Goal: Transaction & Acquisition: Obtain resource

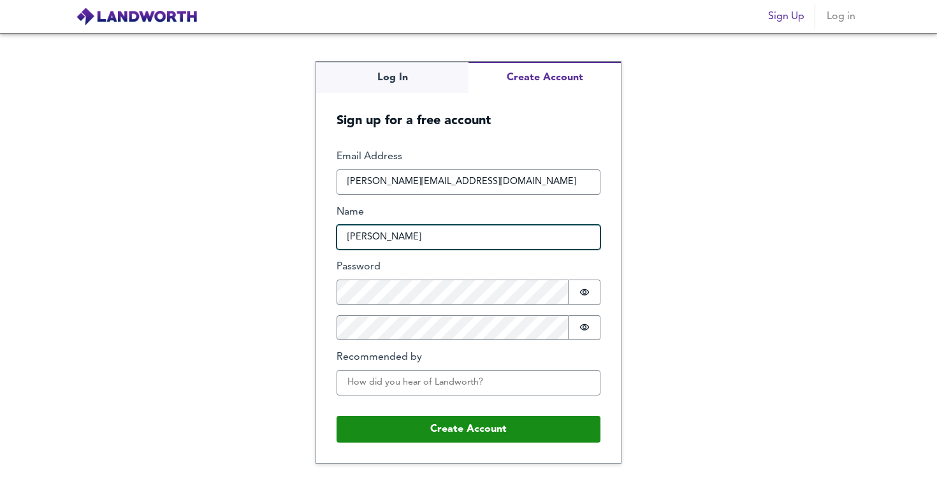
type input "Oliver"
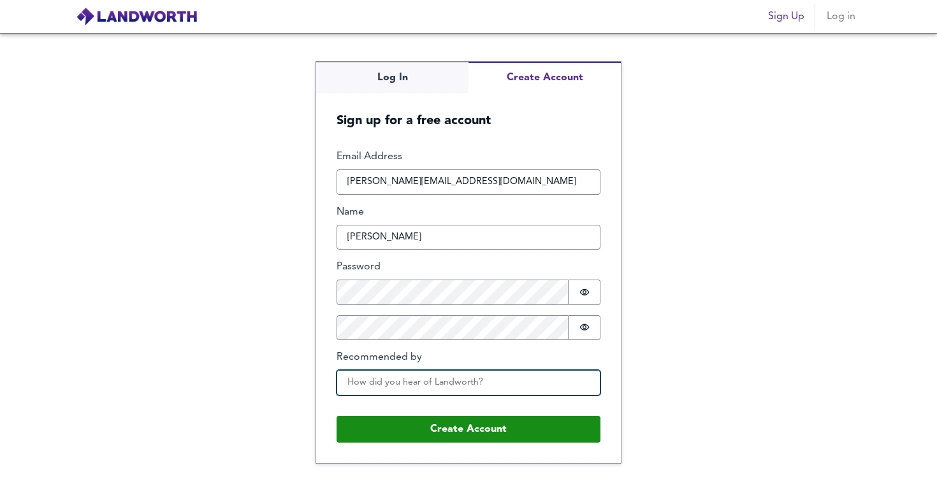
click at [461, 375] on input "Recommended by" at bounding box center [468, 382] width 264 height 25
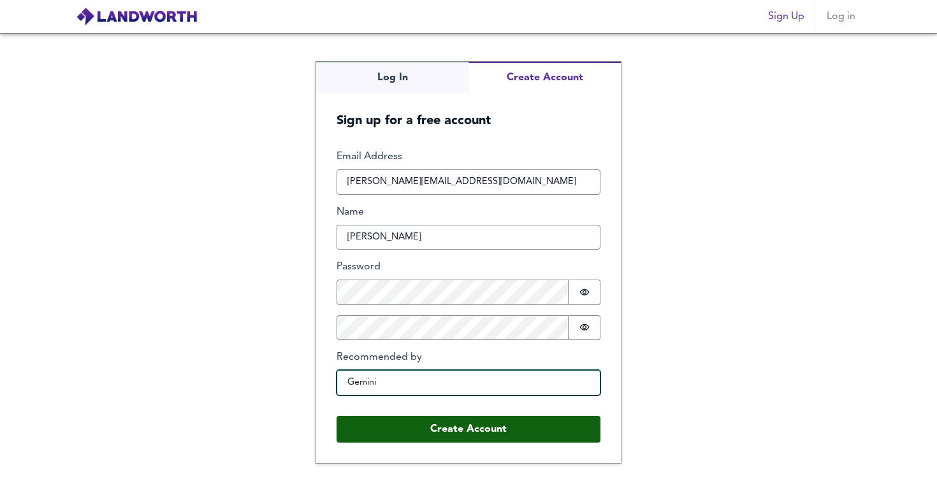
type input "Gemini"
click at [538, 432] on button "Create Account" at bounding box center [468, 429] width 264 height 27
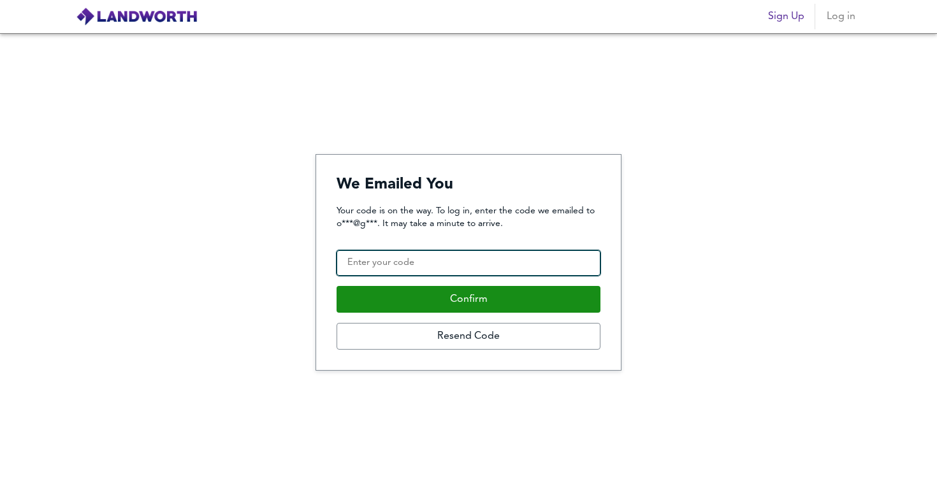
click at [467, 271] on input "Confirmation Code" at bounding box center [468, 262] width 264 height 25
paste input "121027"
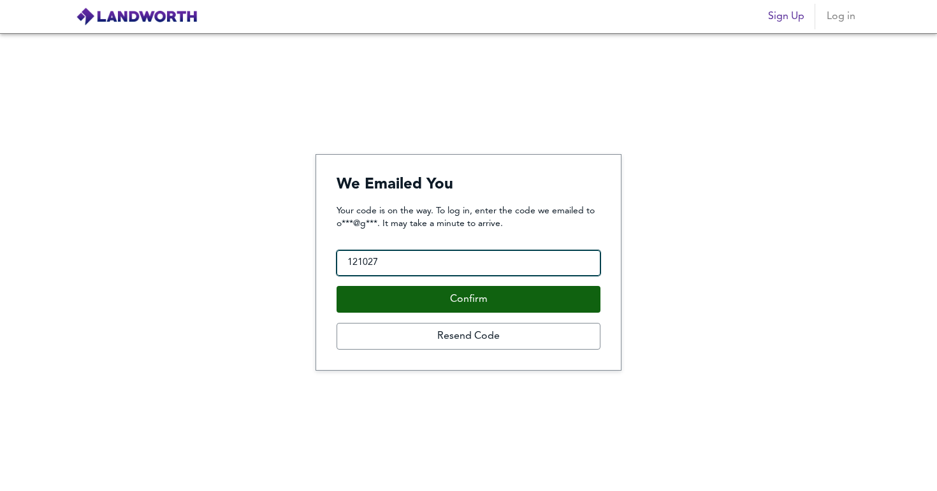
type input "121027"
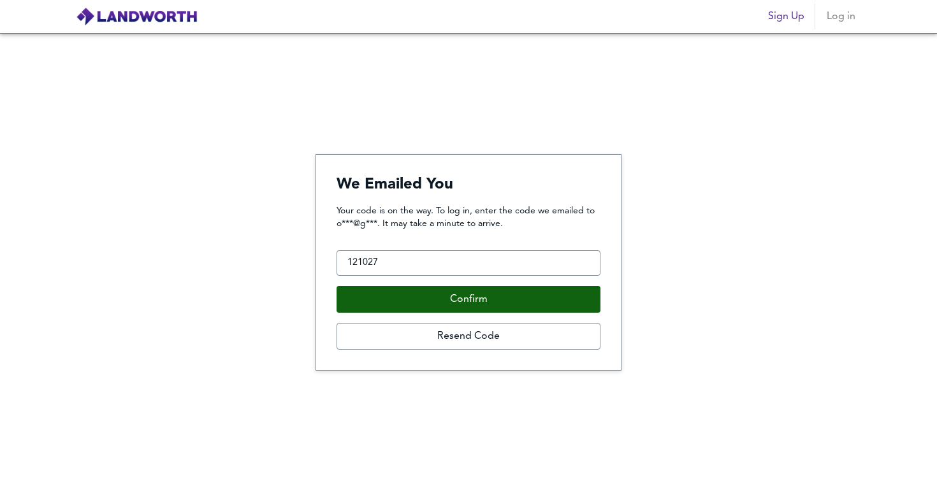
click at [469, 286] on button "Confirm" at bounding box center [468, 299] width 264 height 27
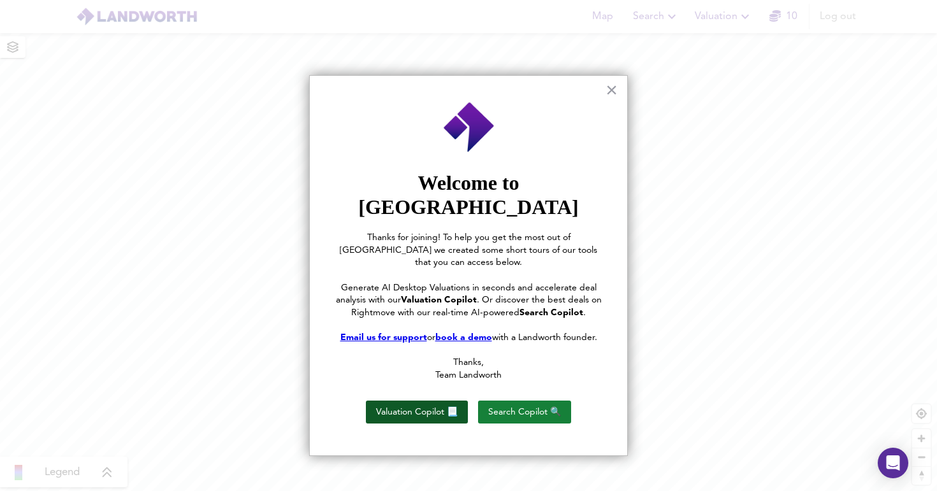
click at [442, 401] on button "Valuation Copilot 📃" at bounding box center [417, 412] width 102 height 23
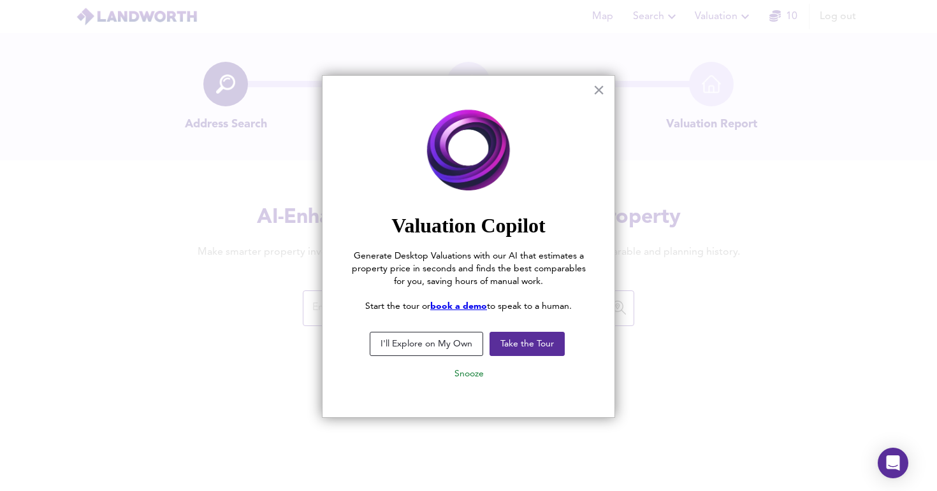
click at [401, 346] on button "I'll Explore on My Own" at bounding box center [426, 344] width 113 height 24
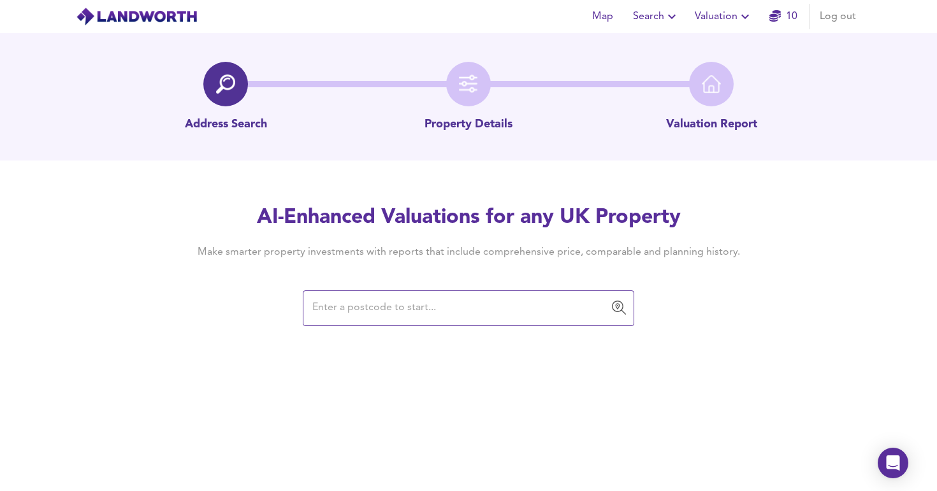
click at [428, 310] on input "text" at bounding box center [458, 308] width 301 height 24
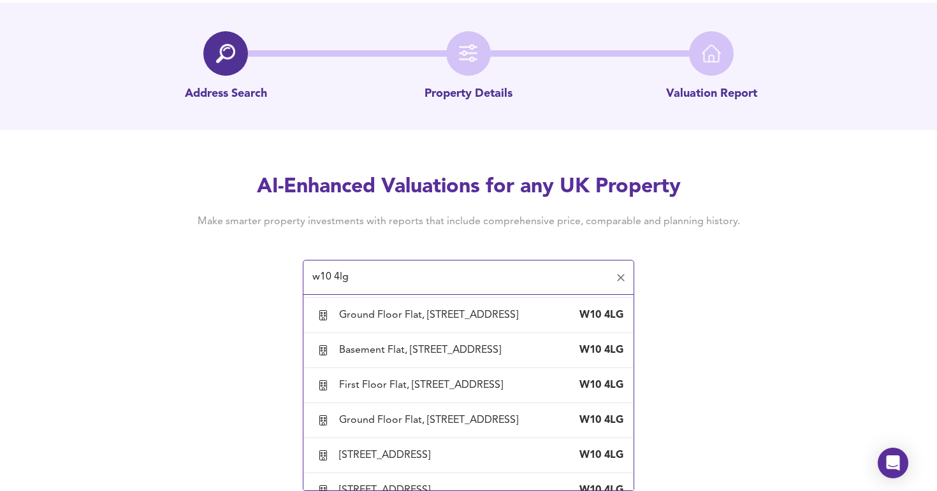
scroll to position [31, 0]
click at [500, 147] on div "[GEOGRAPHIC_DATA], [STREET_ADDRESS]" at bounding box center [440, 140] width 203 height 14
type input "[GEOGRAPHIC_DATA], [STREET_ADDRESS]"
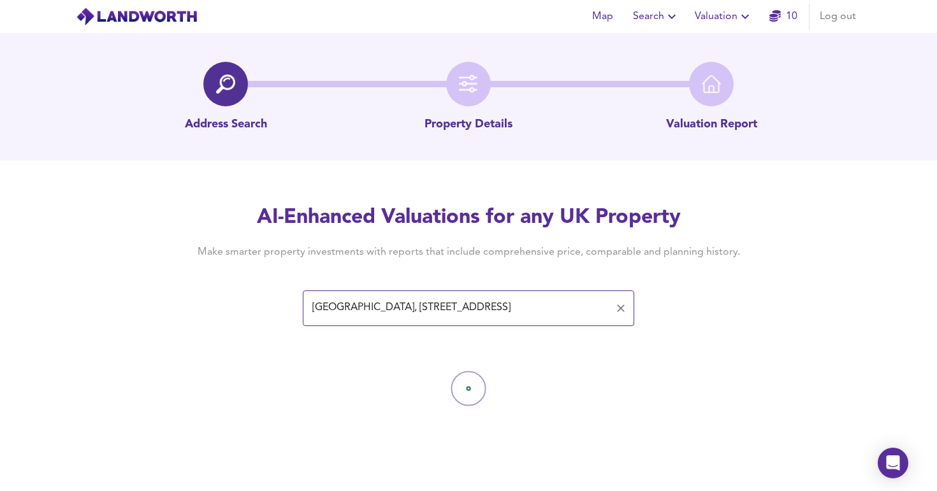
scroll to position [0, 0]
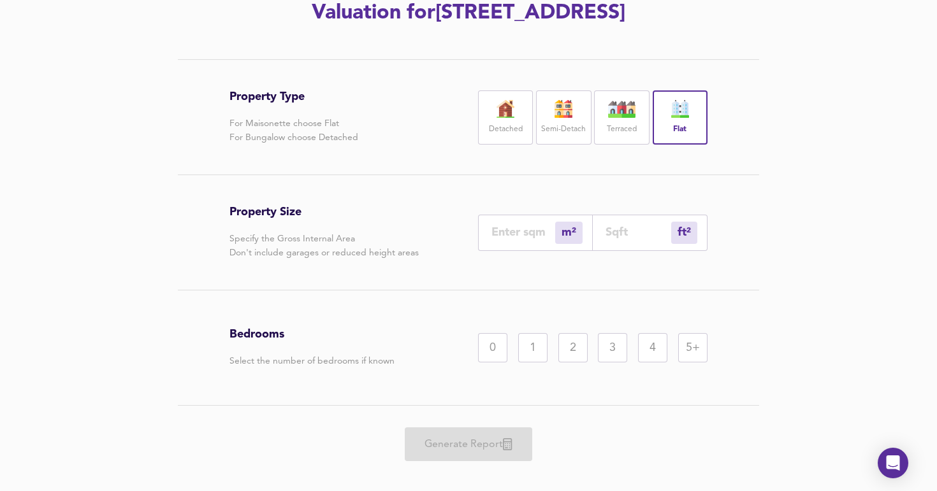
scroll to position [191, 0]
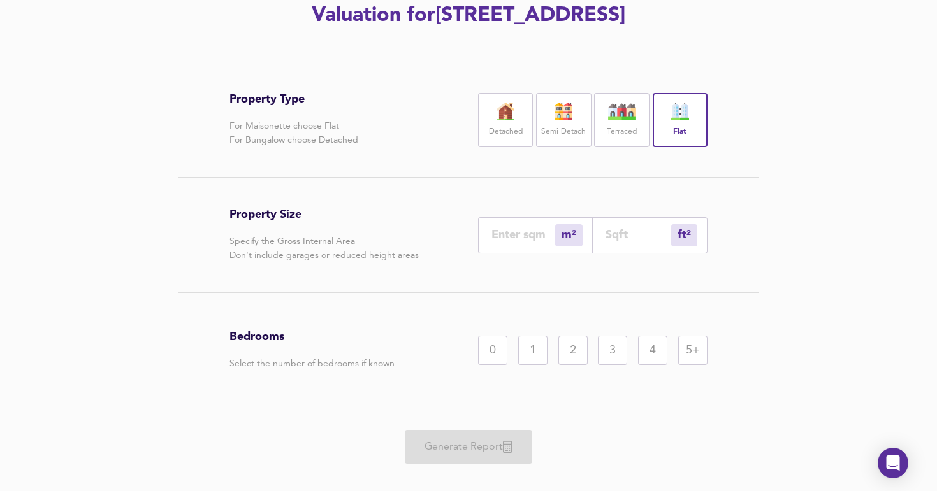
click at [533, 242] on input "number" at bounding box center [523, 234] width 64 height 13
type input "4"
type input "43"
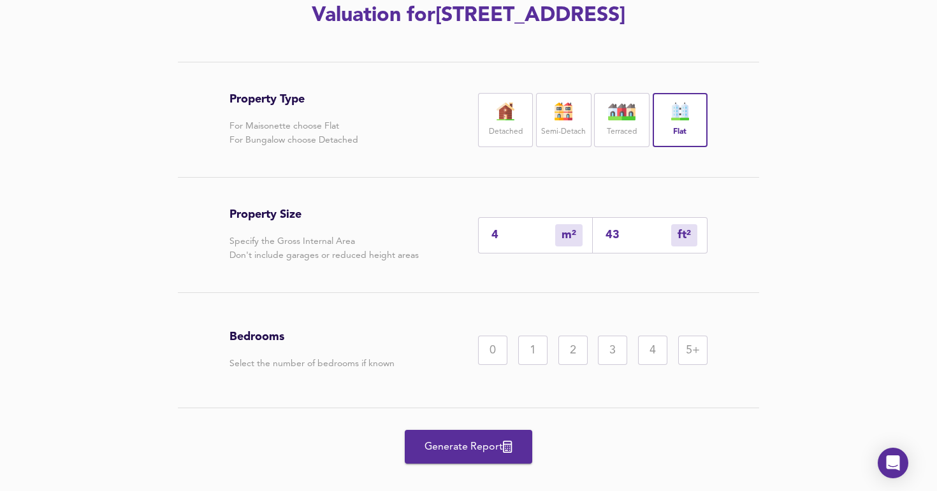
type input "40"
type input "431"
type input "4"
type input "43"
type input "41"
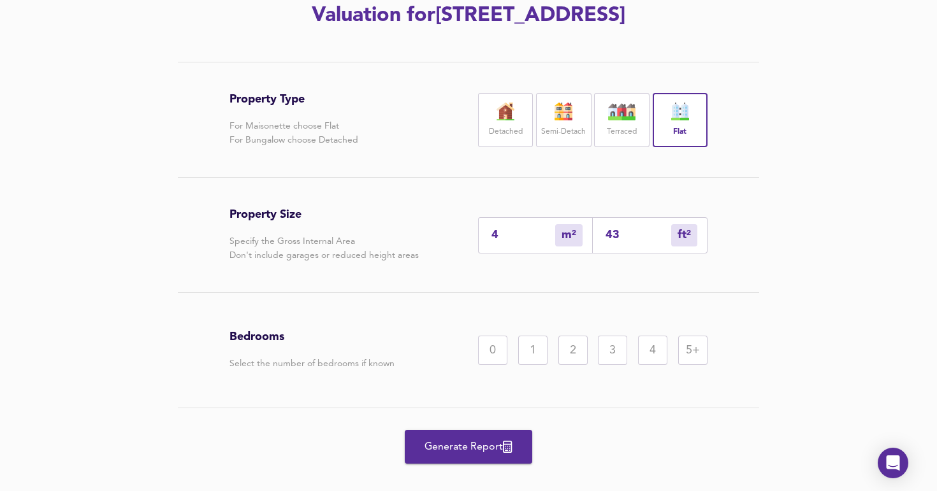
type input "441"
type input "410"
type input "4413"
type input "410"
click at [531, 365] on div "1" at bounding box center [532, 350] width 29 height 29
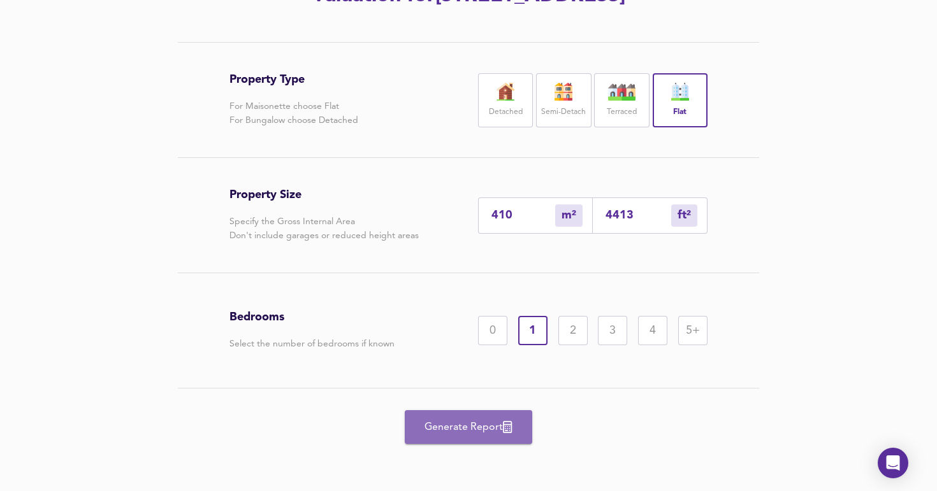
click at [467, 417] on button "Generate Report" at bounding box center [468, 427] width 127 height 34
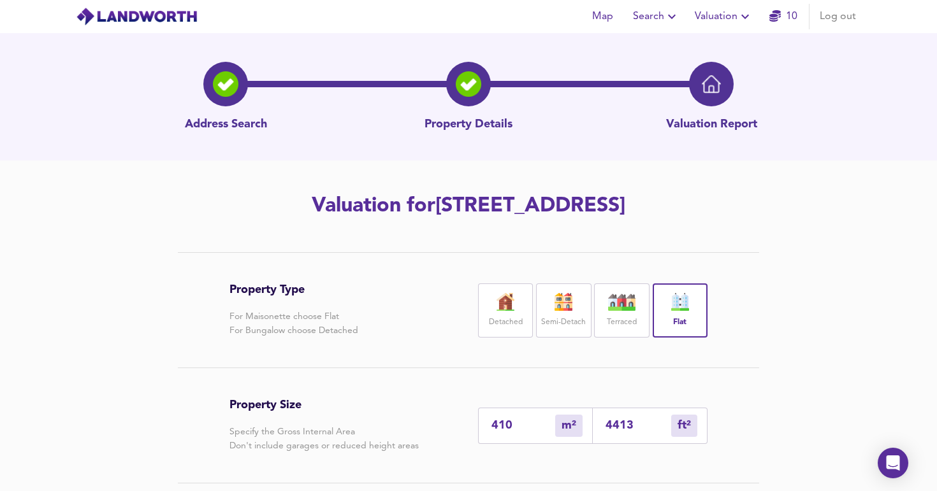
scroll to position [0, 0]
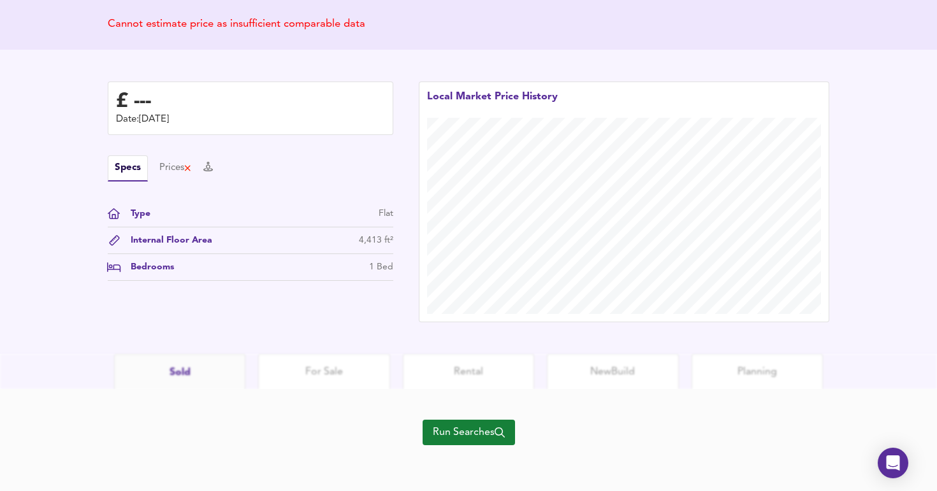
scroll to position [265, 0]
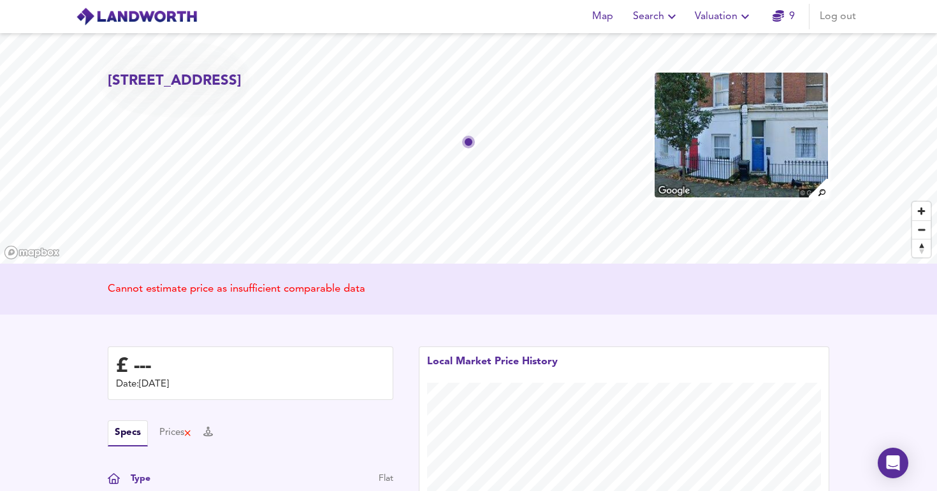
scroll to position [0, 0]
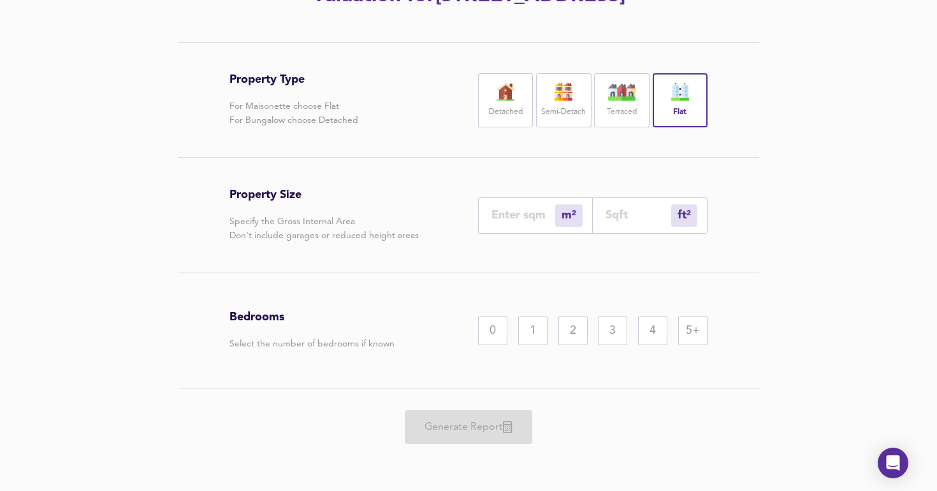
scroll to position [195, 0]
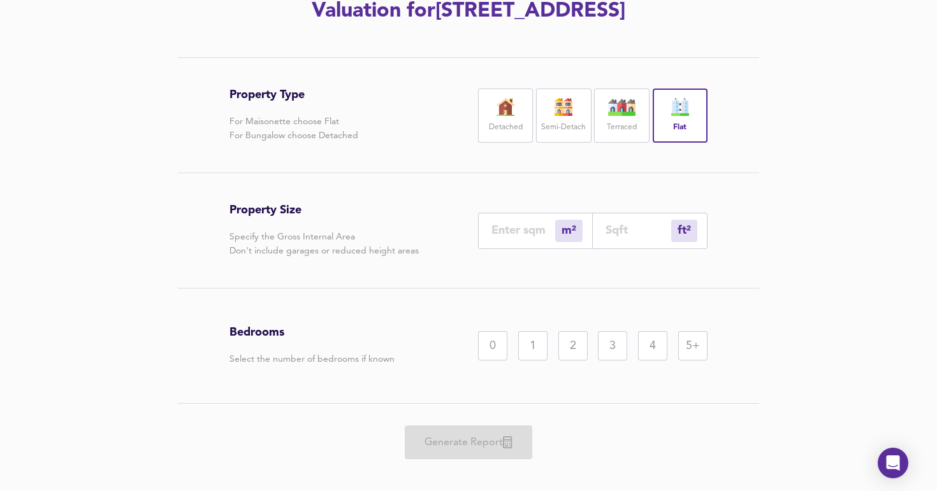
click at [507, 237] on input "number" at bounding box center [523, 230] width 64 height 13
click at [607, 237] on input "number" at bounding box center [638, 230] width 66 height 13
type input "0"
type input "4"
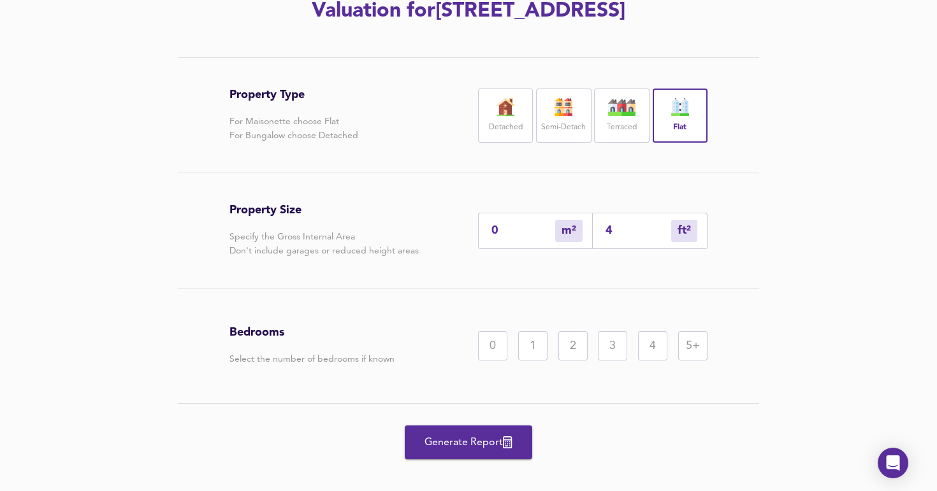
type input "41"
type input "38"
type input "410"
click at [789, 289] on div "Property Type For Maisonette choose Flat For Bungalow choose Detached Detached …" at bounding box center [468, 281] width 937 height 449
click at [528, 361] on div "1" at bounding box center [532, 345] width 29 height 29
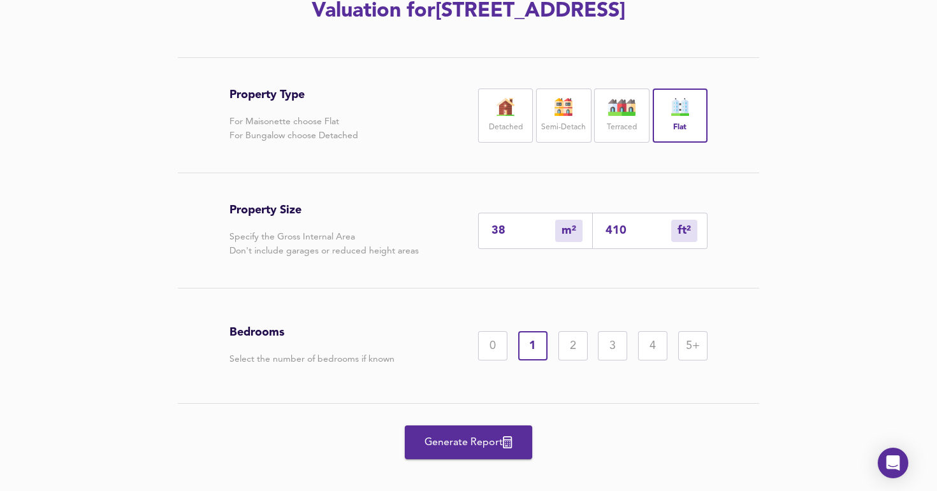
click at [452, 452] on span "Generate Report" at bounding box center [468, 443] width 102 height 18
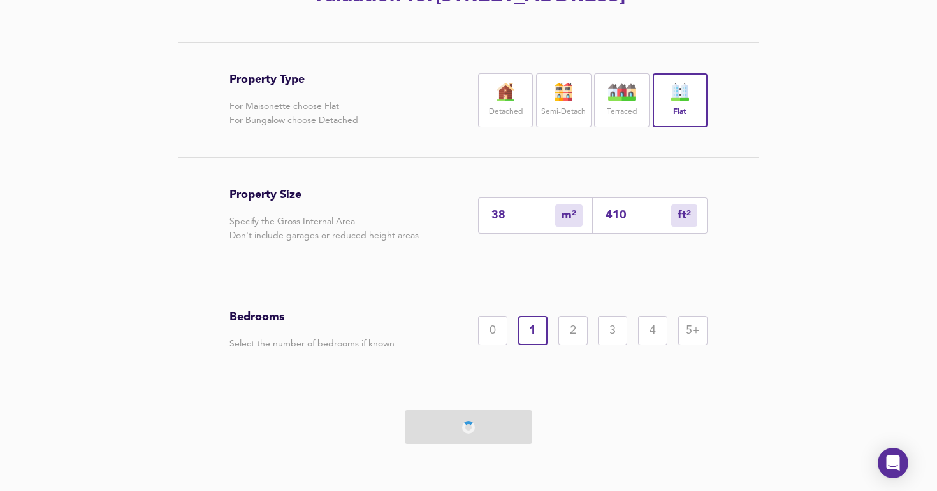
scroll to position [229, 0]
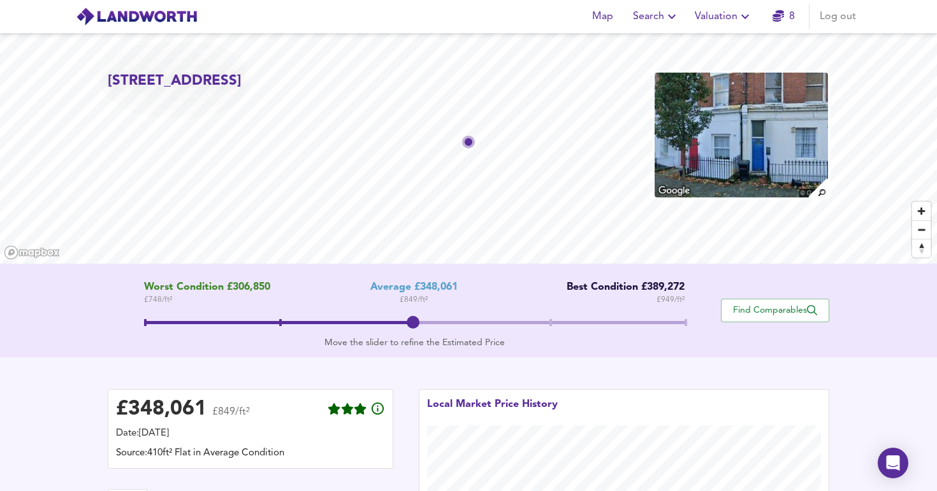
click at [686, 324] on span at bounding box center [685, 322] width 3 height 7
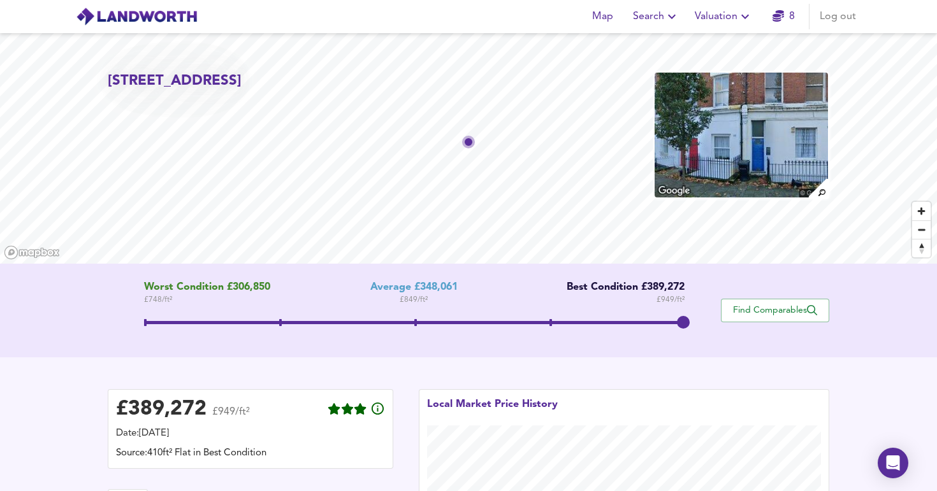
click at [560, 324] on span at bounding box center [414, 324] width 541 height 23
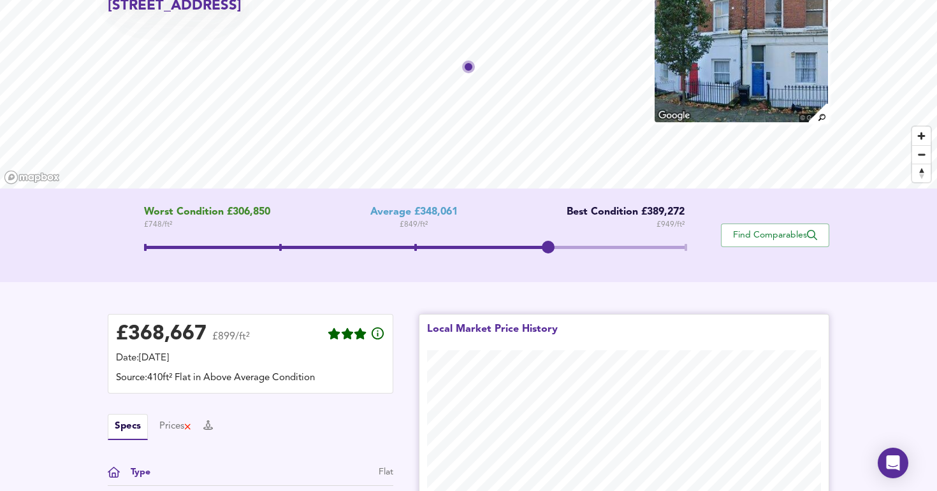
scroll to position [70, 0]
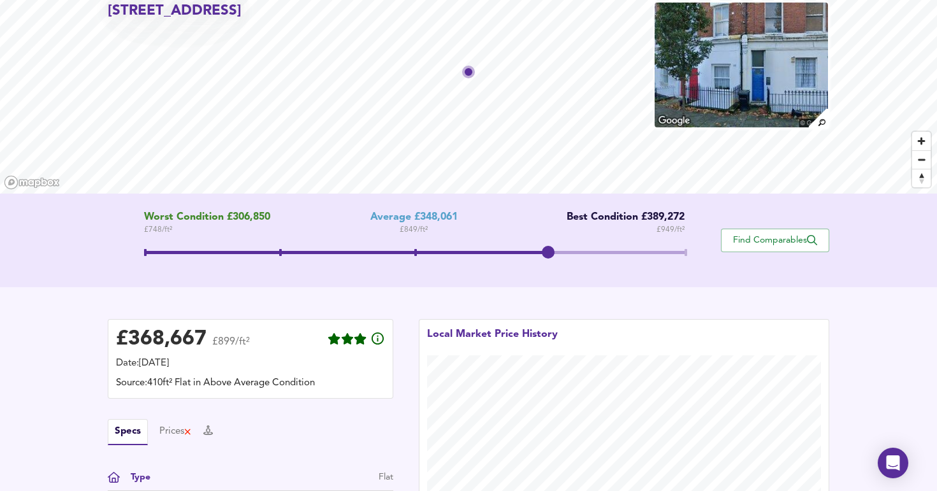
click at [682, 252] on span at bounding box center [414, 252] width 541 height 3
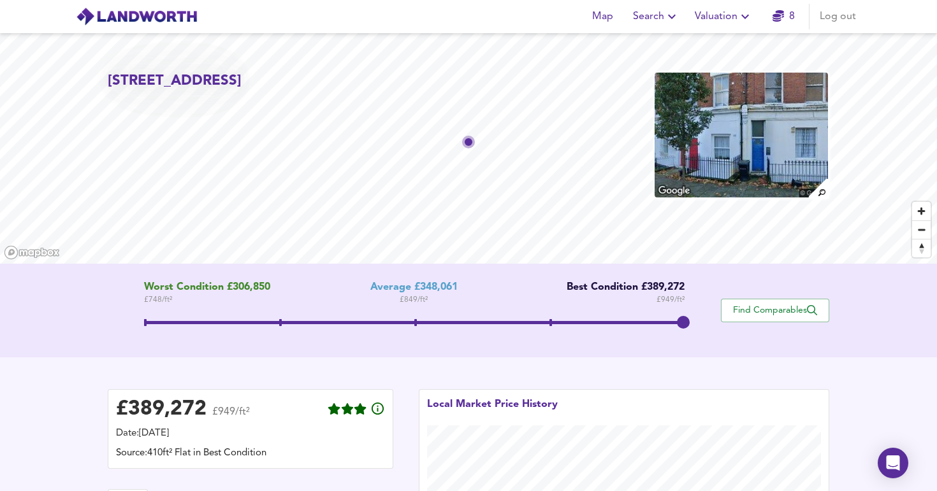
scroll to position [0, 0]
click at [556, 324] on span at bounding box center [414, 324] width 541 height 23
click at [152, 321] on span at bounding box center [347, 322] width 406 height 3
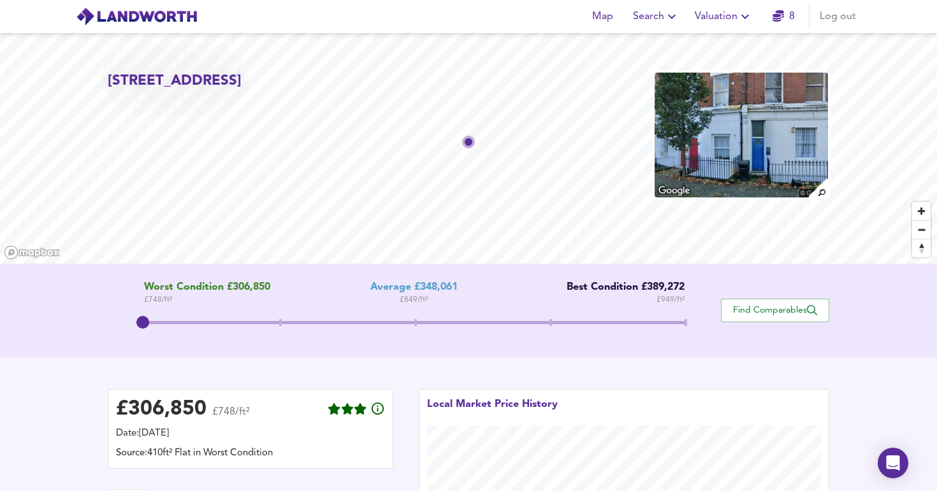
click at [413, 325] on span at bounding box center [414, 324] width 541 height 23
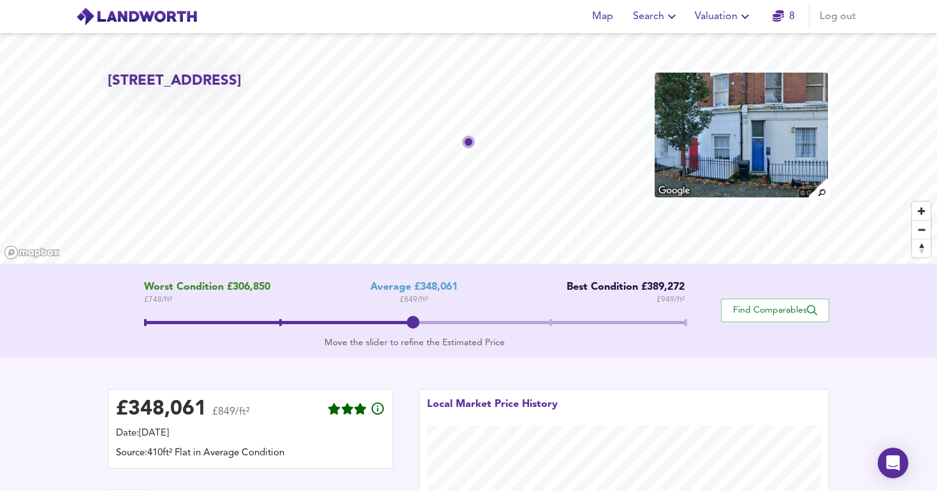
click at [281, 327] on span at bounding box center [414, 324] width 541 height 23
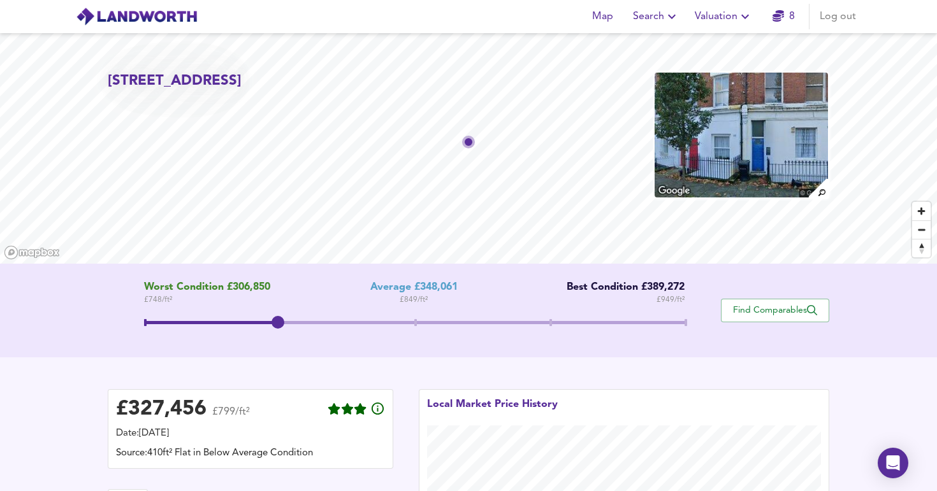
click at [413, 319] on span at bounding box center [414, 324] width 541 height 23
click at [291, 324] on span at bounding box center [414, 324] width 541 height 23
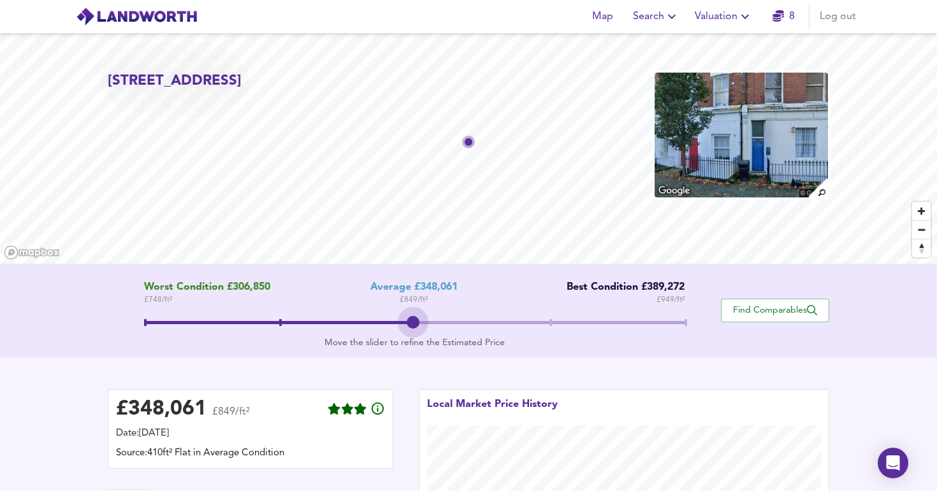
click at [418, 319] on span at bounding box center [414, 324] width 541 height 23
click at [550, 328] on span at bounding box center [414, 324] width 541 height 23
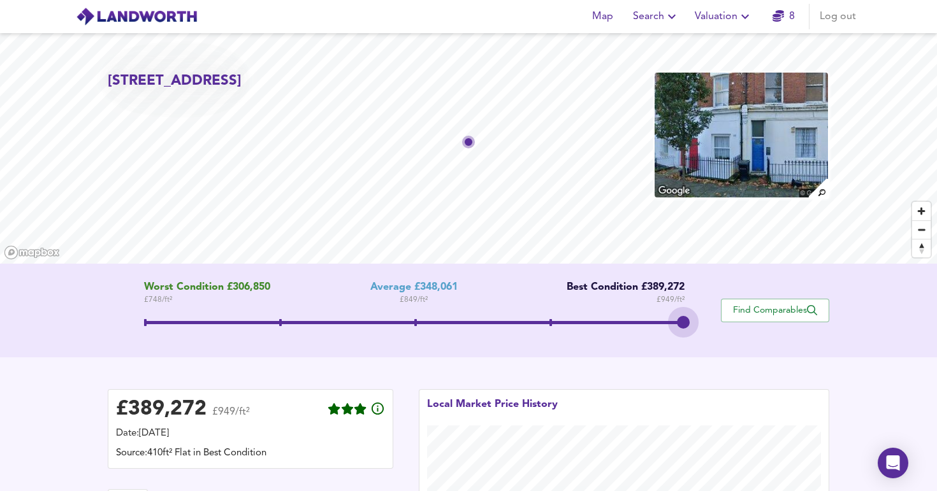
click at [675, 317] on span at bounding box center [414, 324] width 541 height 23
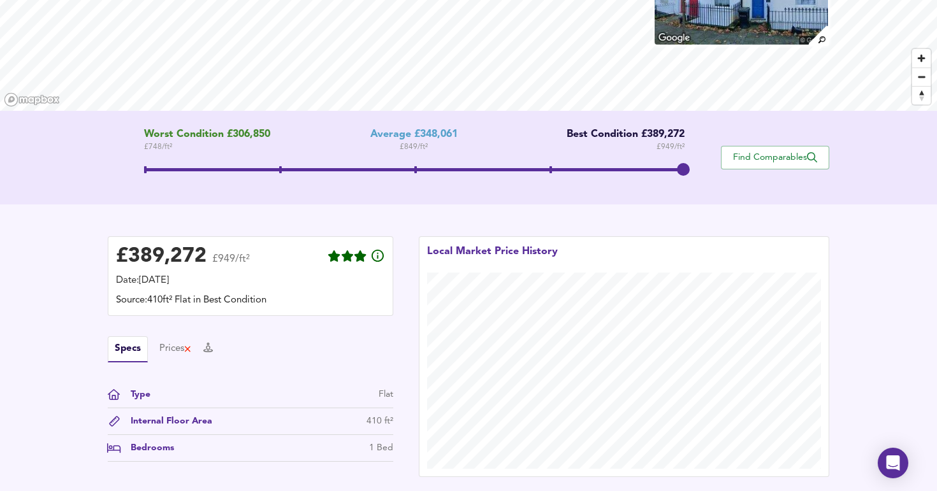
scroll to position [180, 0]
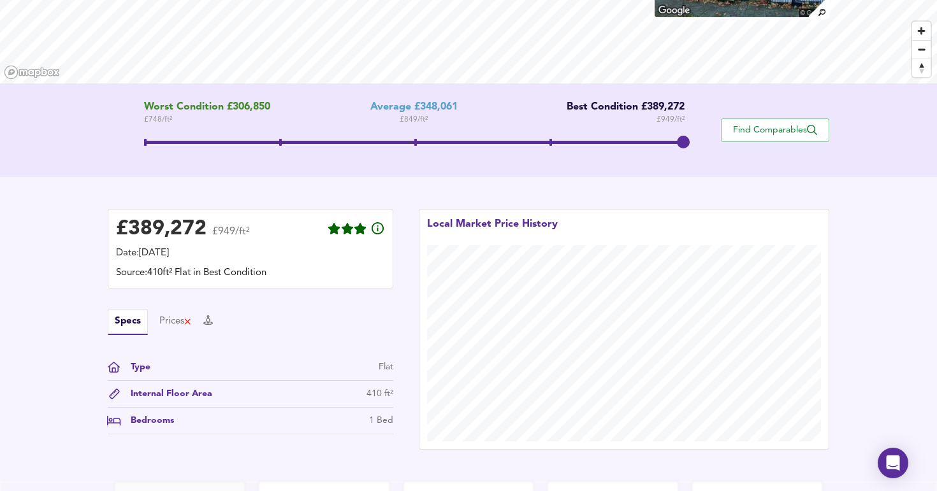
click at [281, 141] on span at bounding box center [280, 142] width 3 height 7
click at [167, 316] on div "Prices" at bounding box center [175, 322] width 32 height 14
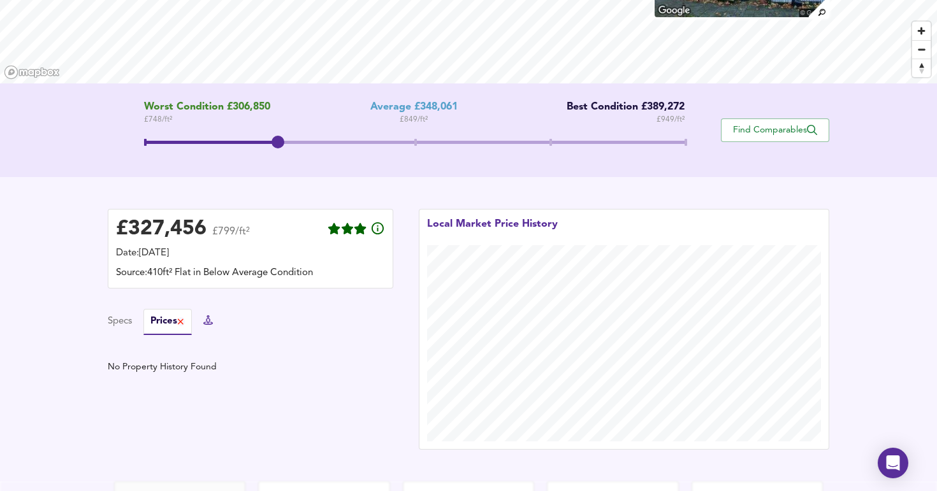
click at [213, 319] on icon at bounding box center [208, 320] width 10 height 10
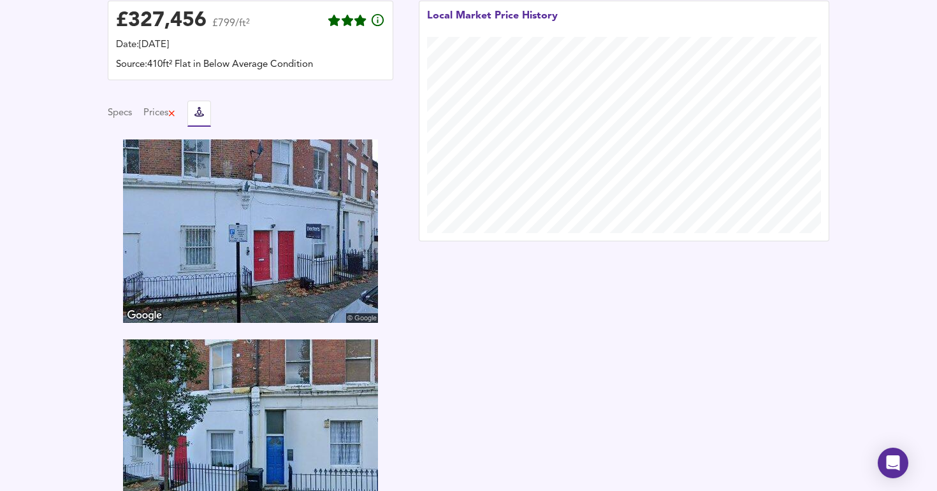
scroll to position [387, 0]
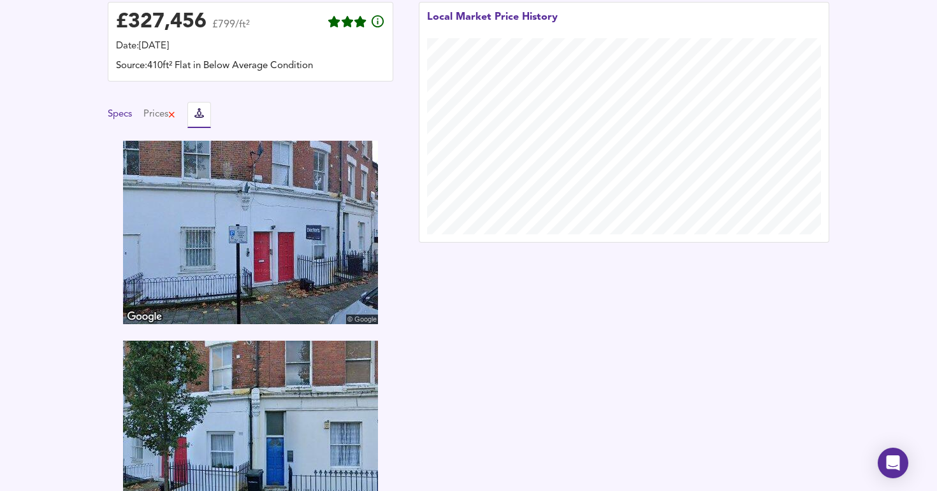
click at [128, 112] on button "Specs" at bounding box center [120, 115] width 24 height 14
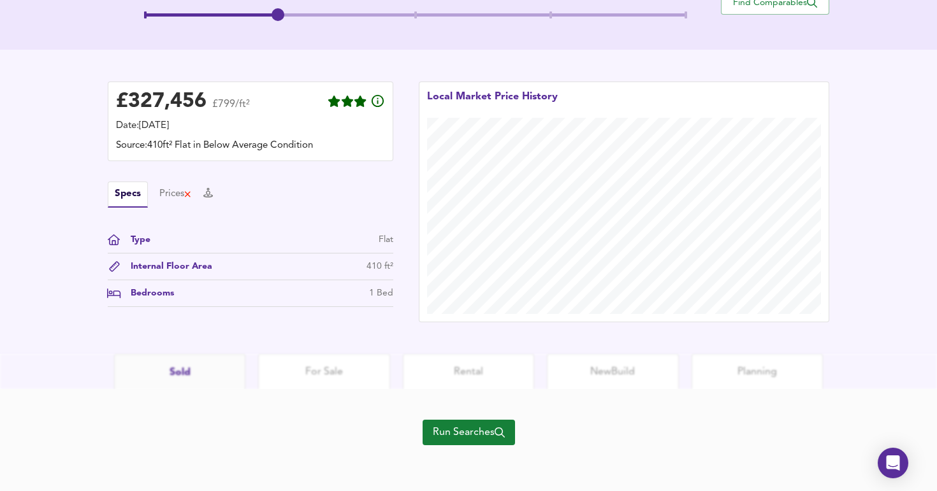
click at [552, 15] on span at bounding box center [550, 14] width 3 height 7
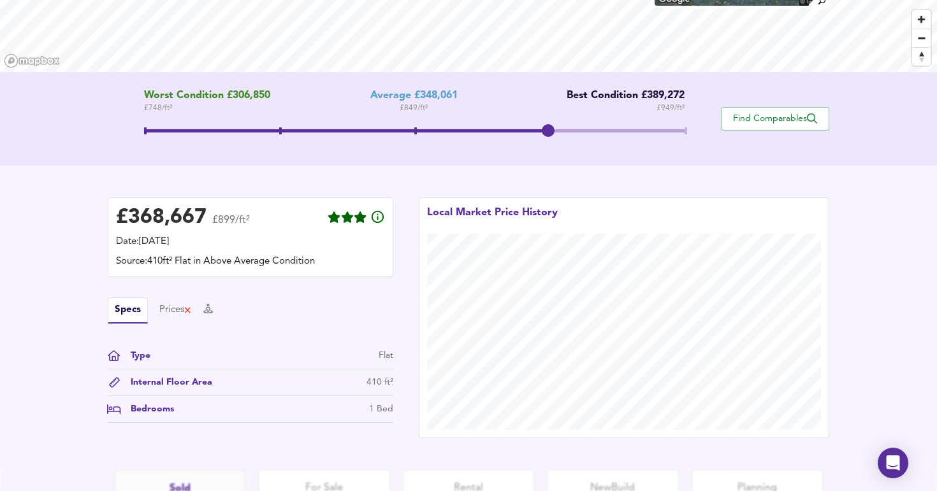
scroll to position [192, 0]
click at [761, 118] on span "Find Comparables" at bounding box center [775, 119] width 94 height 12
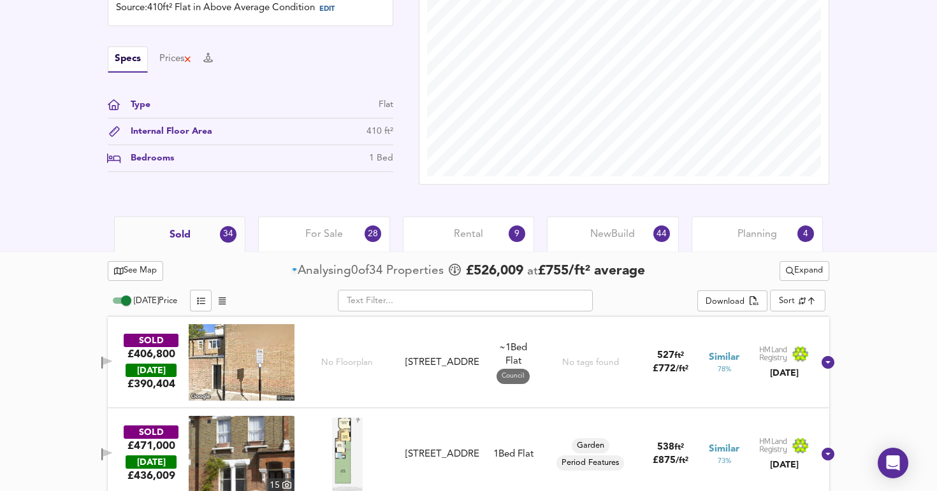
scroll to position [173, 0]
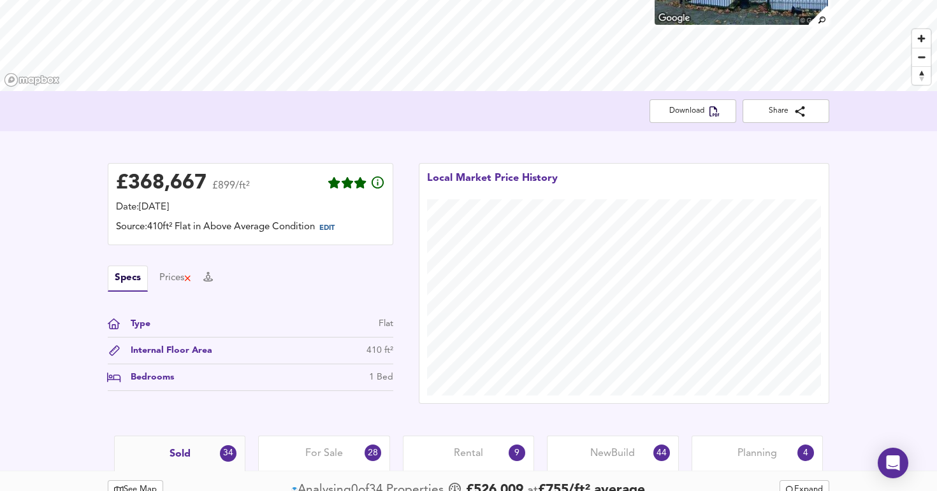
scroll to position [229, 0]
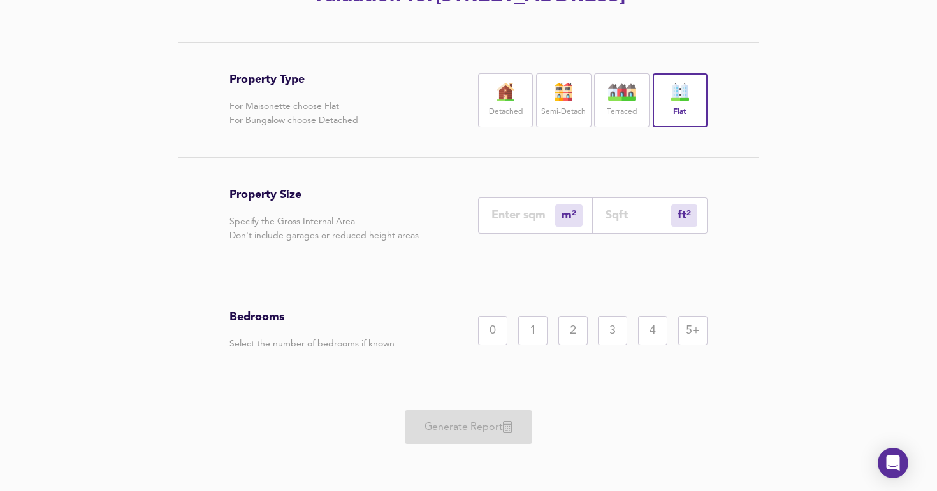
click at [609, 222] on input "number" at bounding box center [638, 214] width 66 height 13
type input "0"
type input "4"
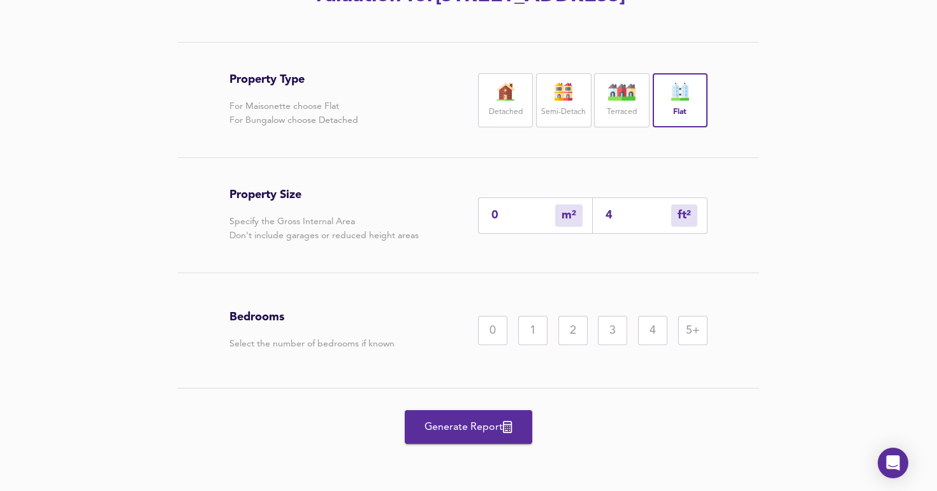
type input "4"
type input "41"
type input "38"
type input "410"
click at [532, 345] on div "1" at bounding box center [532, 330] width 29 height 29
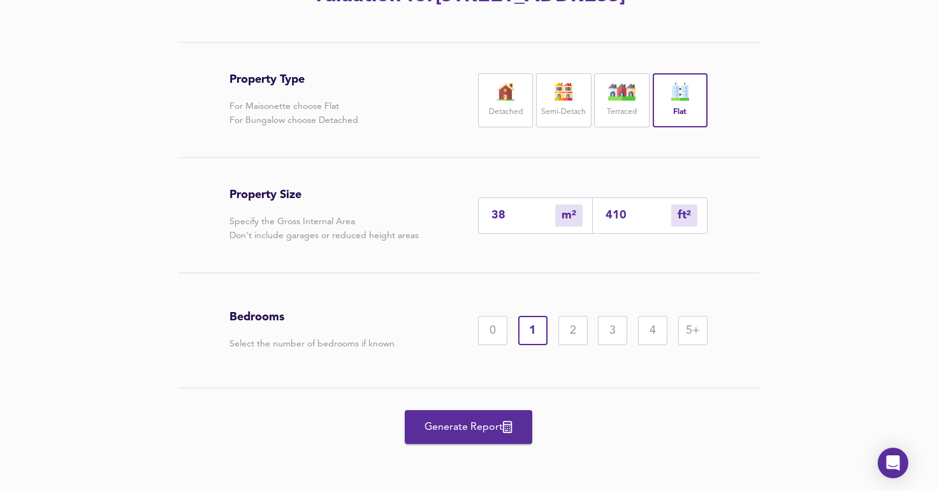
click at [456, 433] on span "Generate Report" at bounding box center [468, 428] width 102 height 18
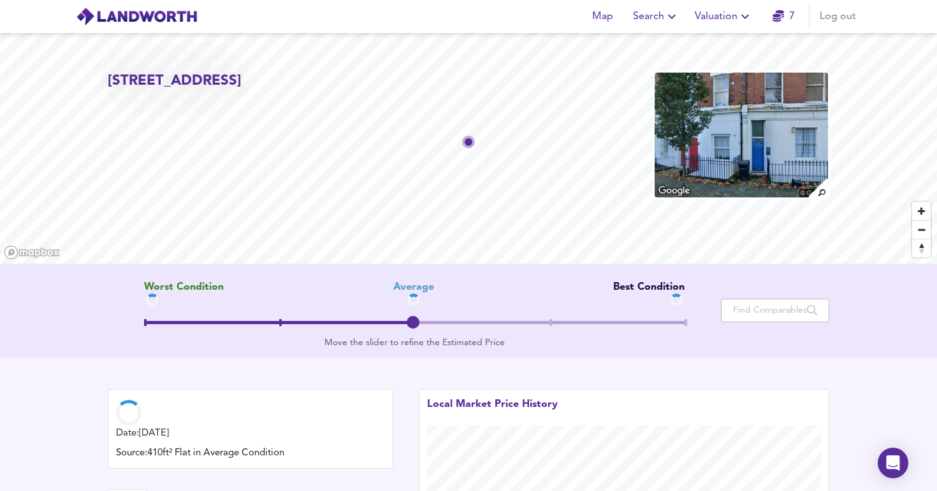
click at [549, 324] on span at bounding box center [414, 322] width 541 height 3
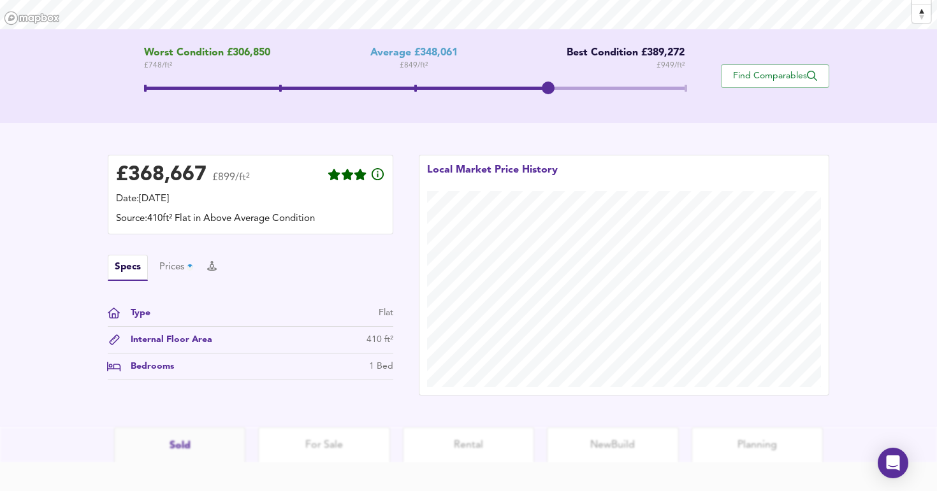
scroll to position [183, 0]
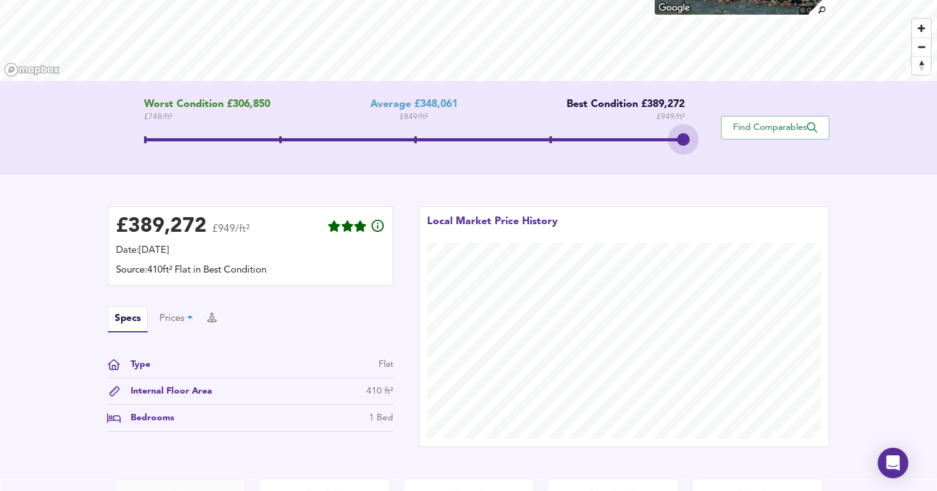
click at [684, 136] on span at bounding box center [414, 141] width 541 height 23
click at [744, 126] on span "Find Comparables" at bounding box center [775, 128] width 94 height 12
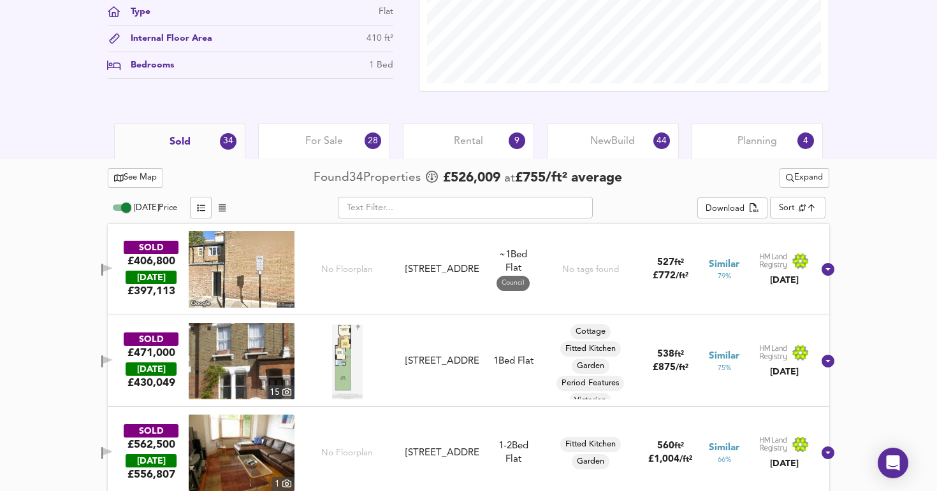
scroll to position [436, 0]
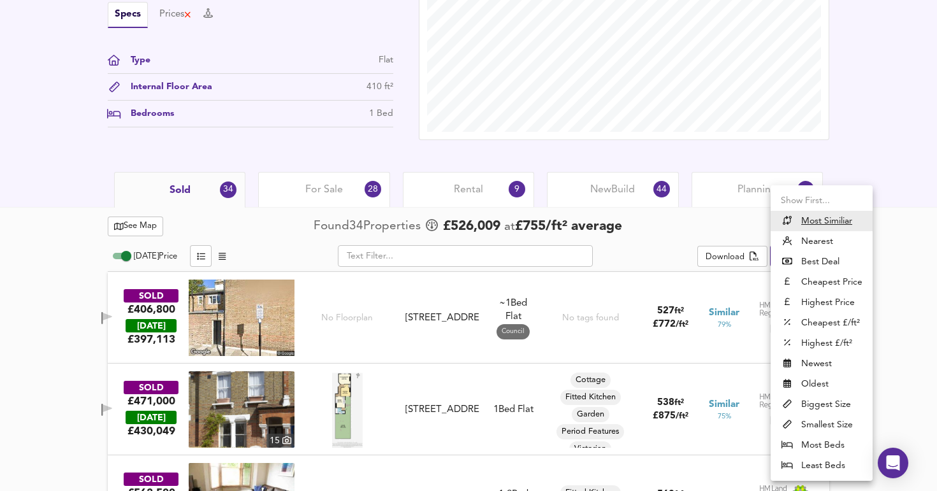
click at [825, 283] on li "Cheapest Price" at bounding box center [821, 282] width 102 height 20
type input "cheapest"
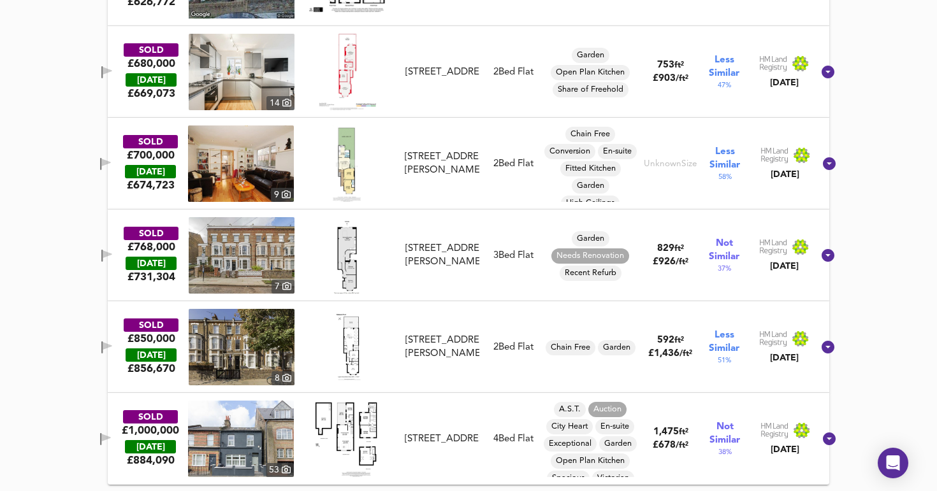
scroll to position [3343, 0]
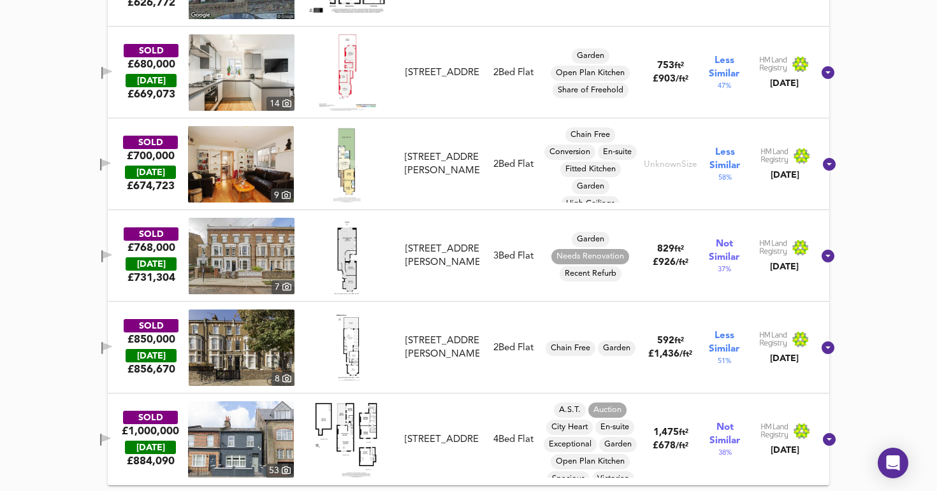
click at [452, 353] on div "[STREET_ADDRESS][PERSON_NAME]" at bounding box center [442, 348] width 74 height 27
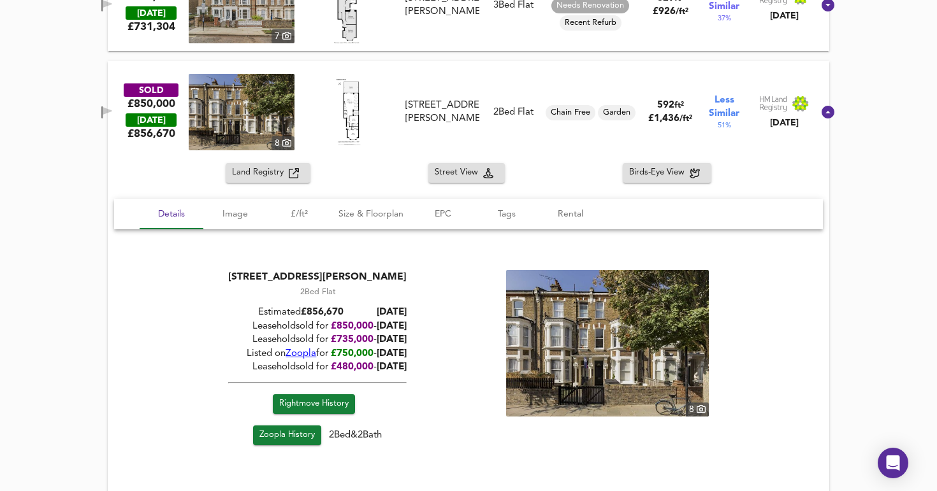
scroll to position [3616, 0]
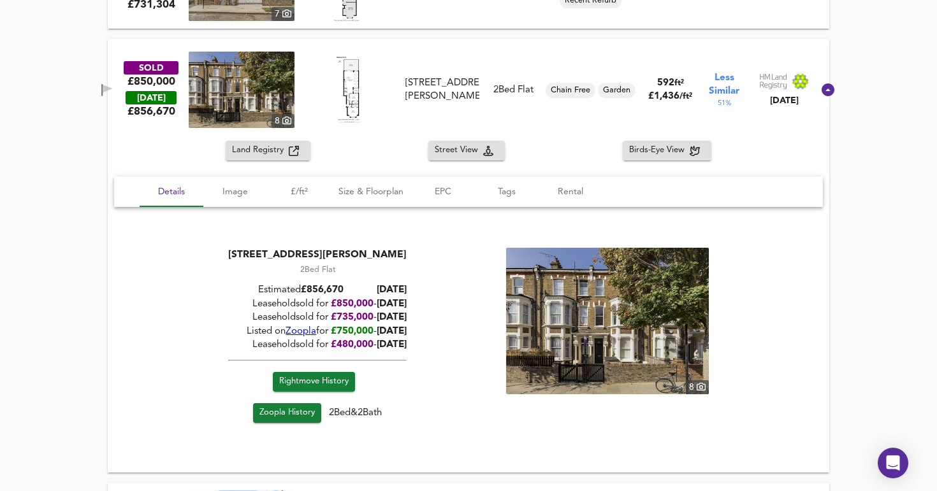
click at [334, 328] on span "£750,000" at bounding box center [352, 332] width 43 height 10
click at [356, 328] on div "Listed on Zoopla for £750,000 - [DATE]" at bounding box center [317, 331] width 178 height 13
click at [377, 345] on span "[DATE]" at bounding box center [392, 345] width 30 height 10
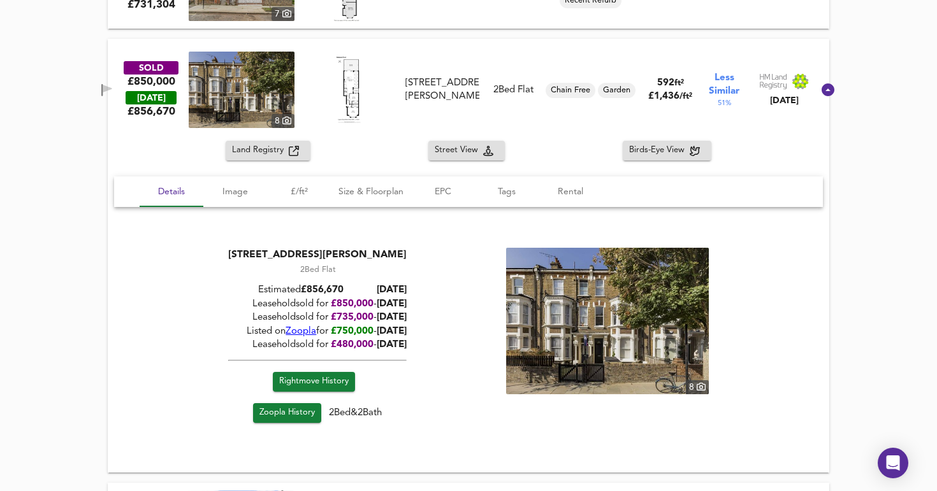
click at [377, 345] on span "[DATE]" at bounding box center [392, 345] width 30 height 10
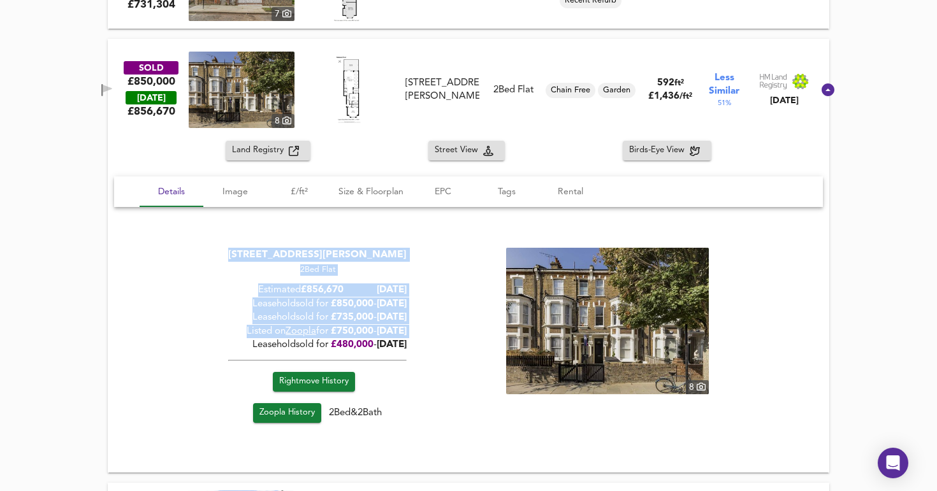
click at [377, 345] on span "[DATE]" at bounding box center [392, 345] width 30 height 10
click at [351, 345] on span "£ 480,000" at bounding box center [352, 345] width 43 height 10
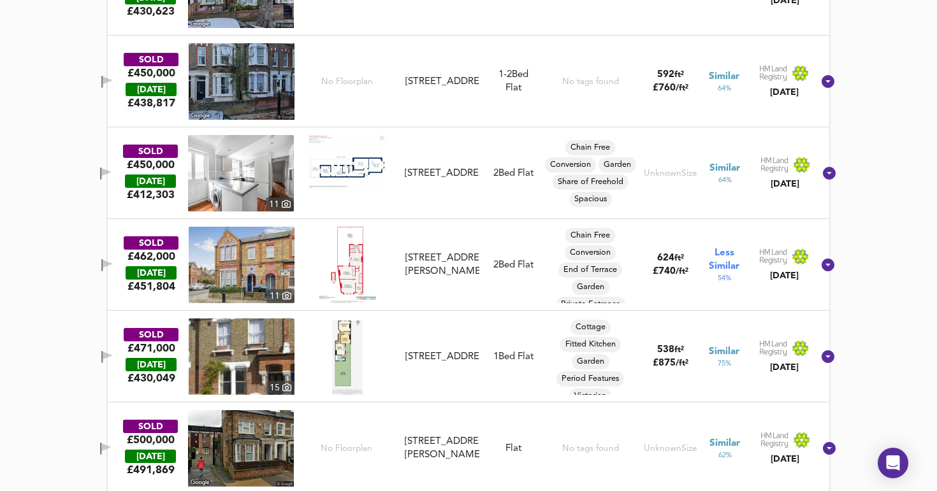
scroll to position [1308, 0]
